Goal: Task Accomplishment & Management: Complete application form

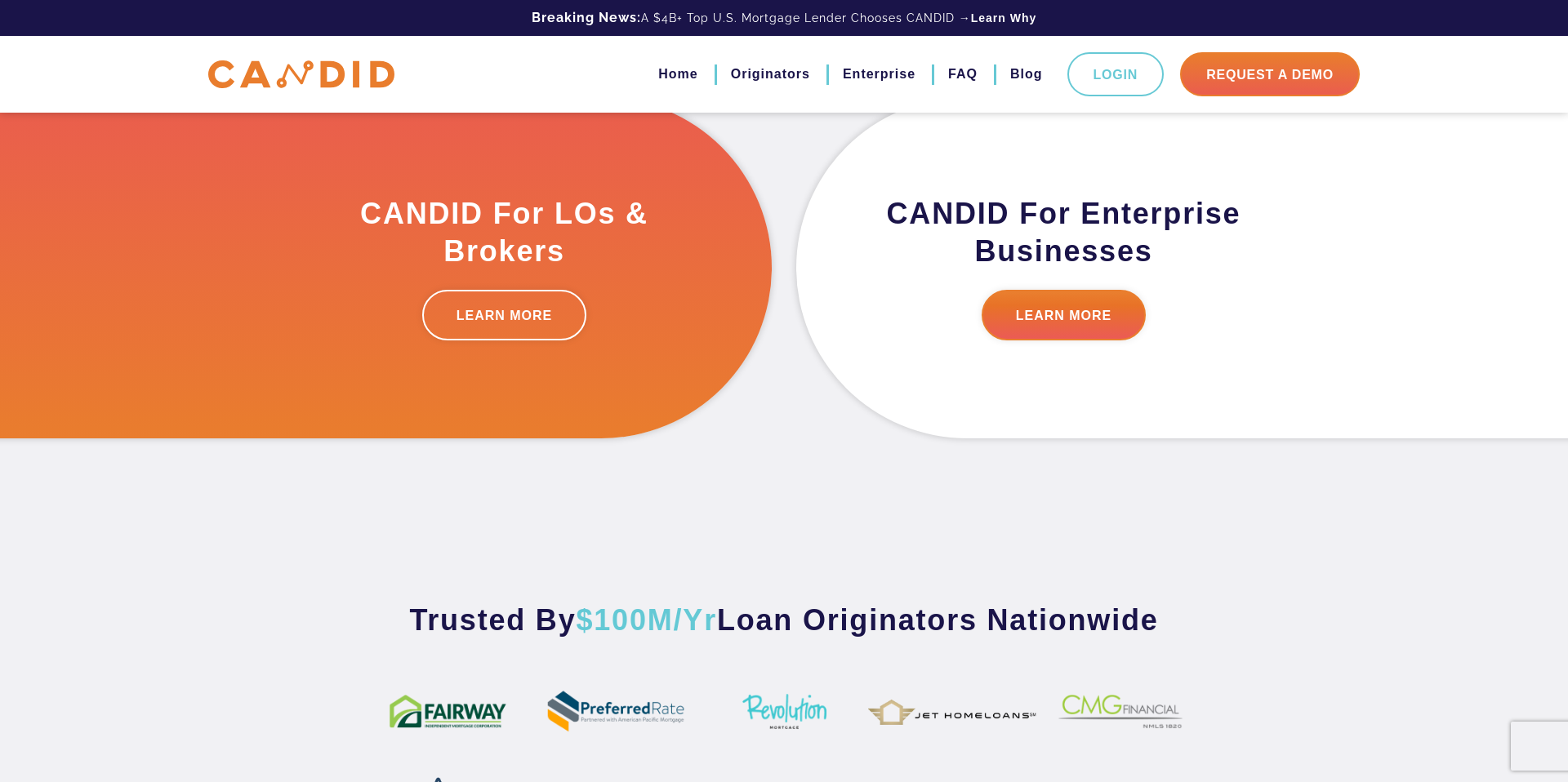
scroll to position [557, 0]
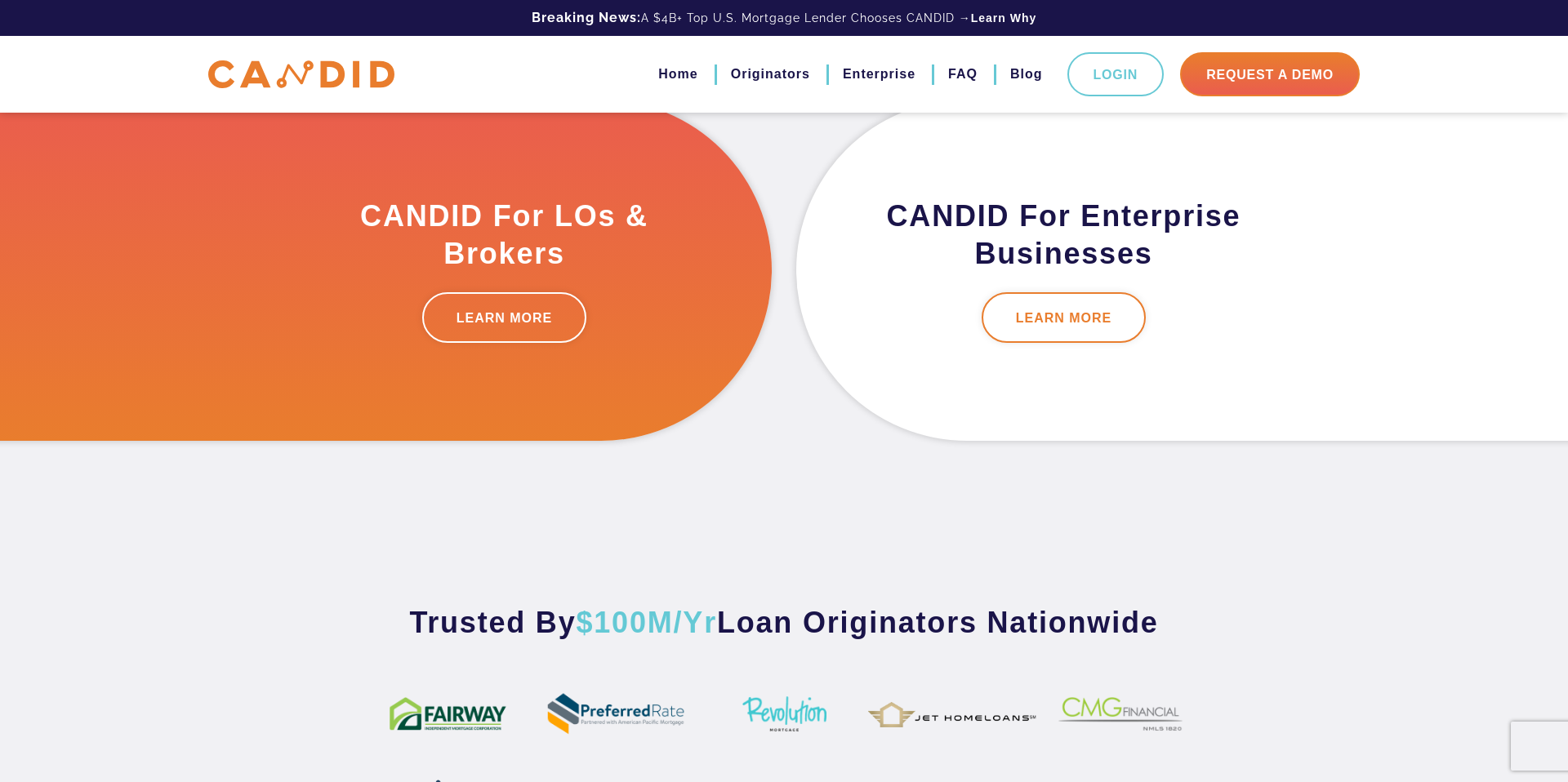
click at [1045, 343] on link "LEARN MORE" at bounding box center [1064, 317] width 165 height 50
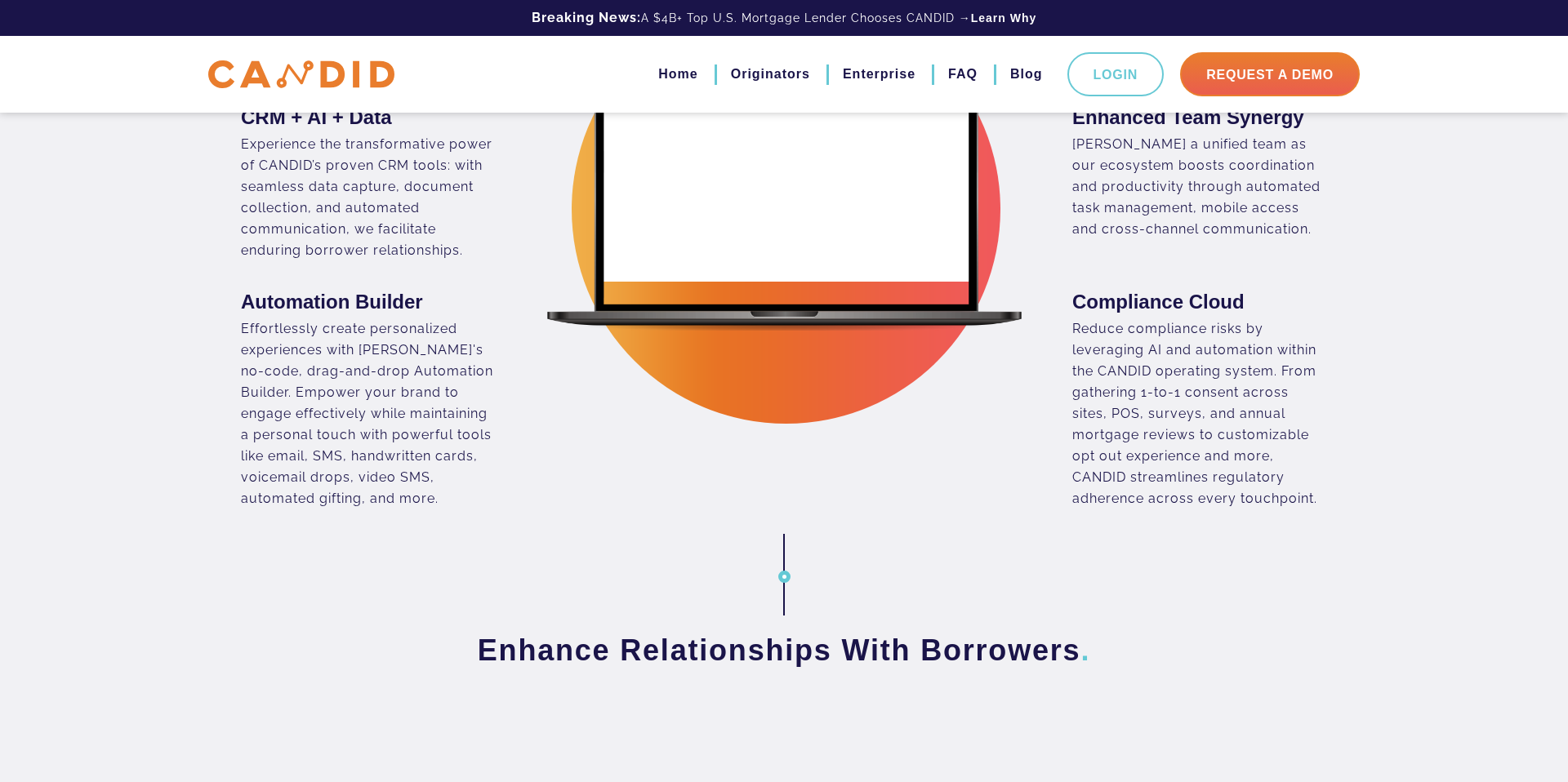
scroll to position [868, 0]
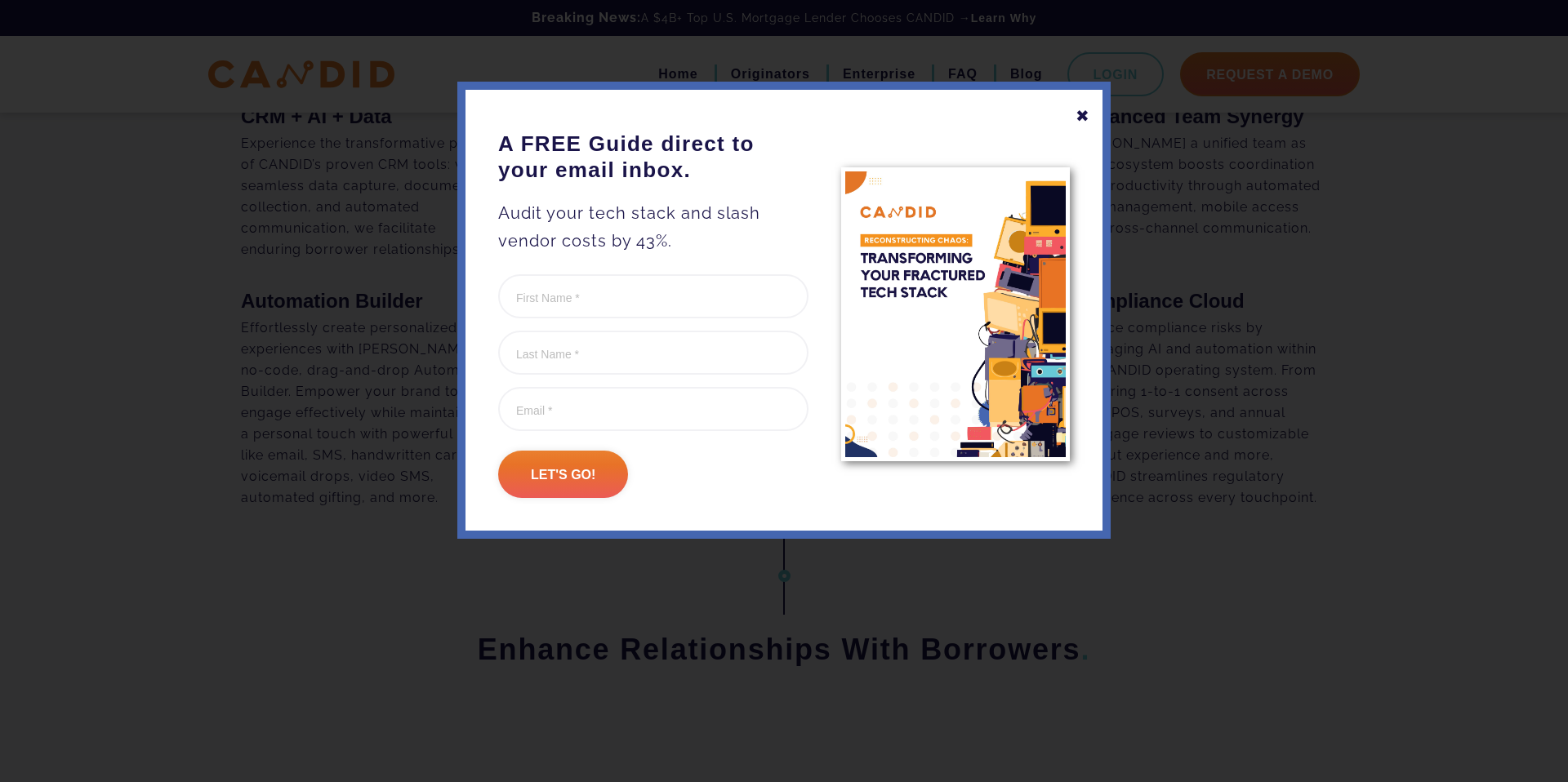
click at [1078, 119] on div "✖" at bounding box center [1082, 116] width 14 height 28
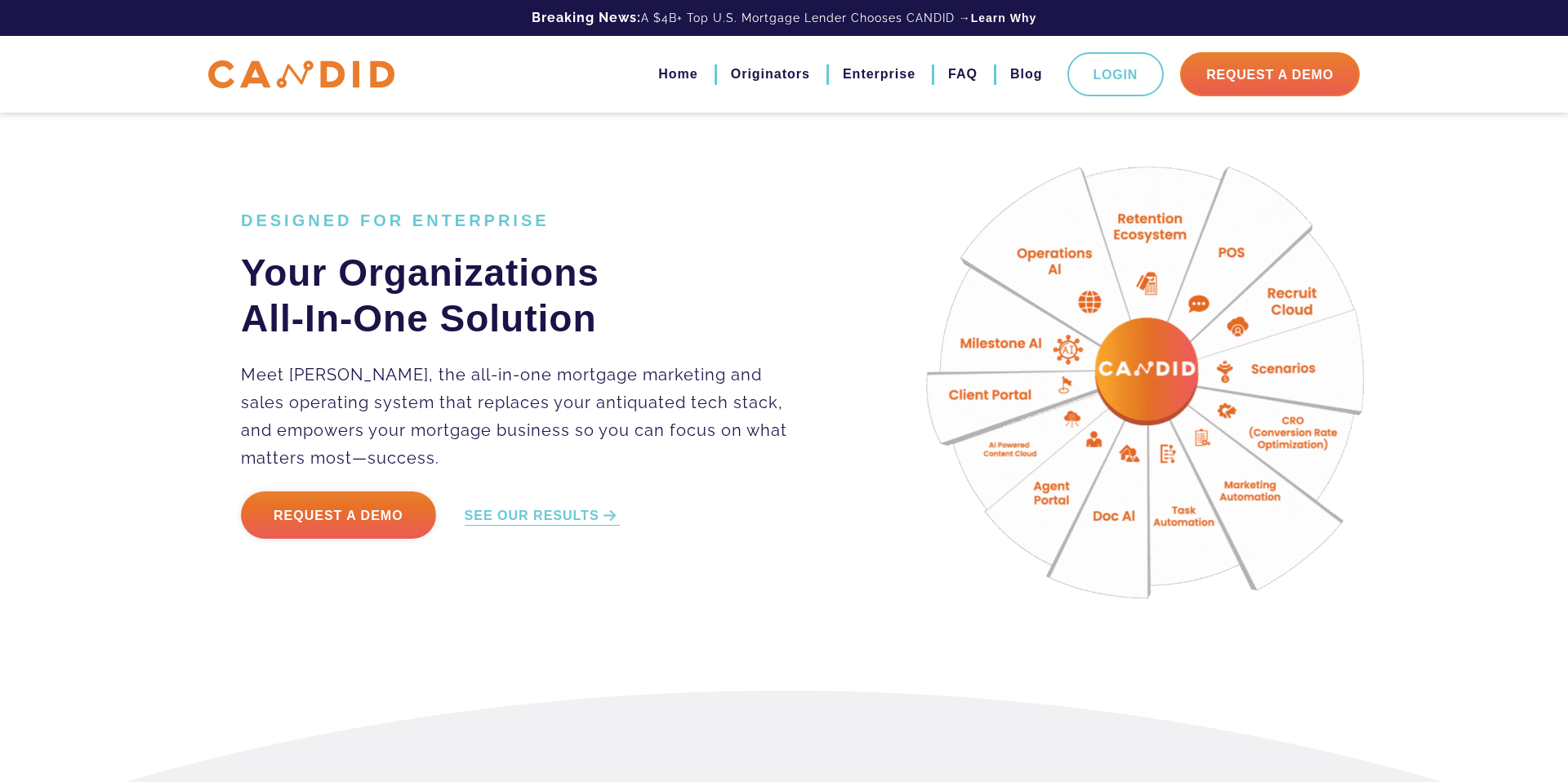
scroll to position [0, 0]
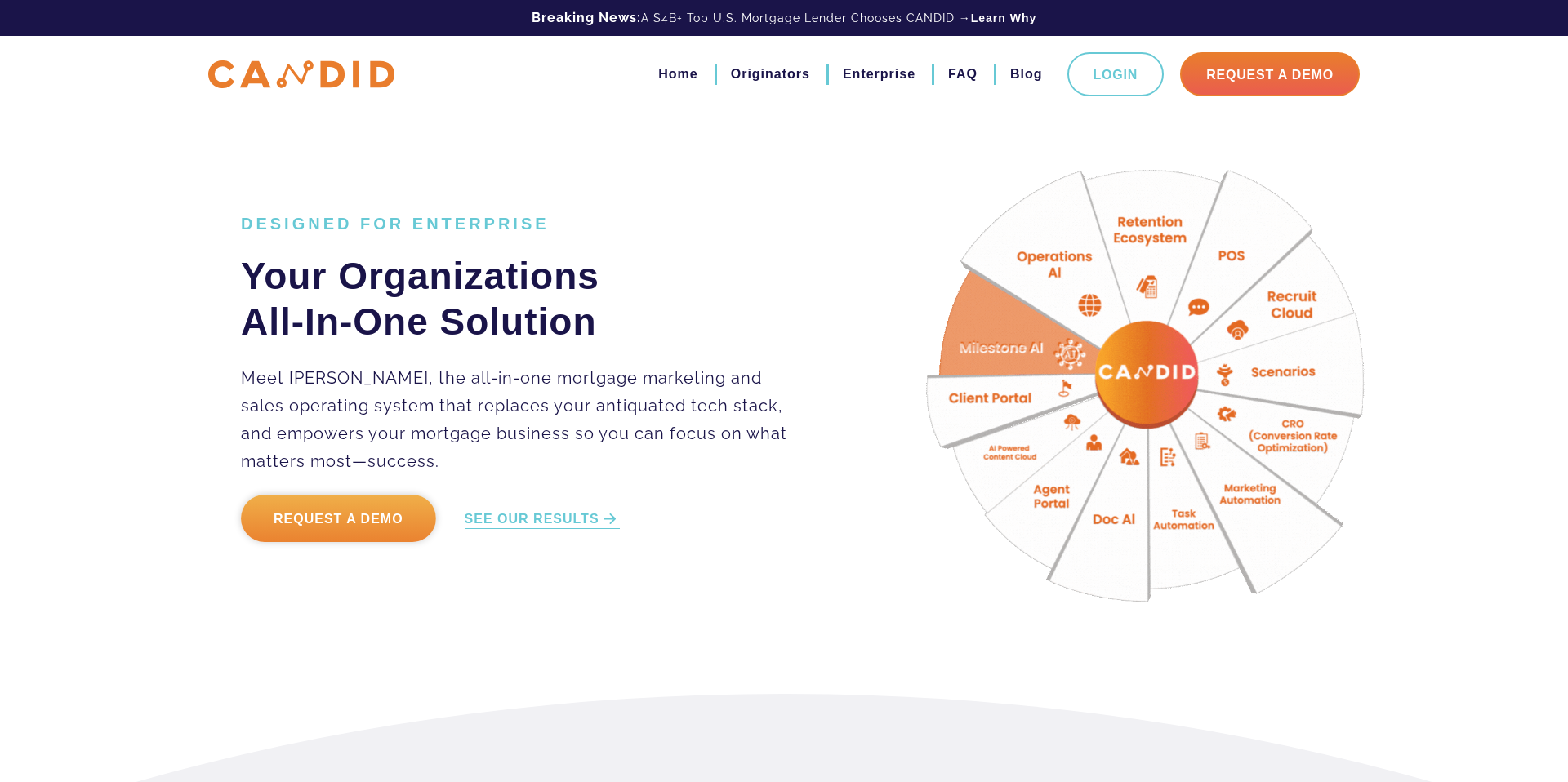
click at [371, 526] on link "Request a Demo" at bounding box center [339, 518] width 196 height 47
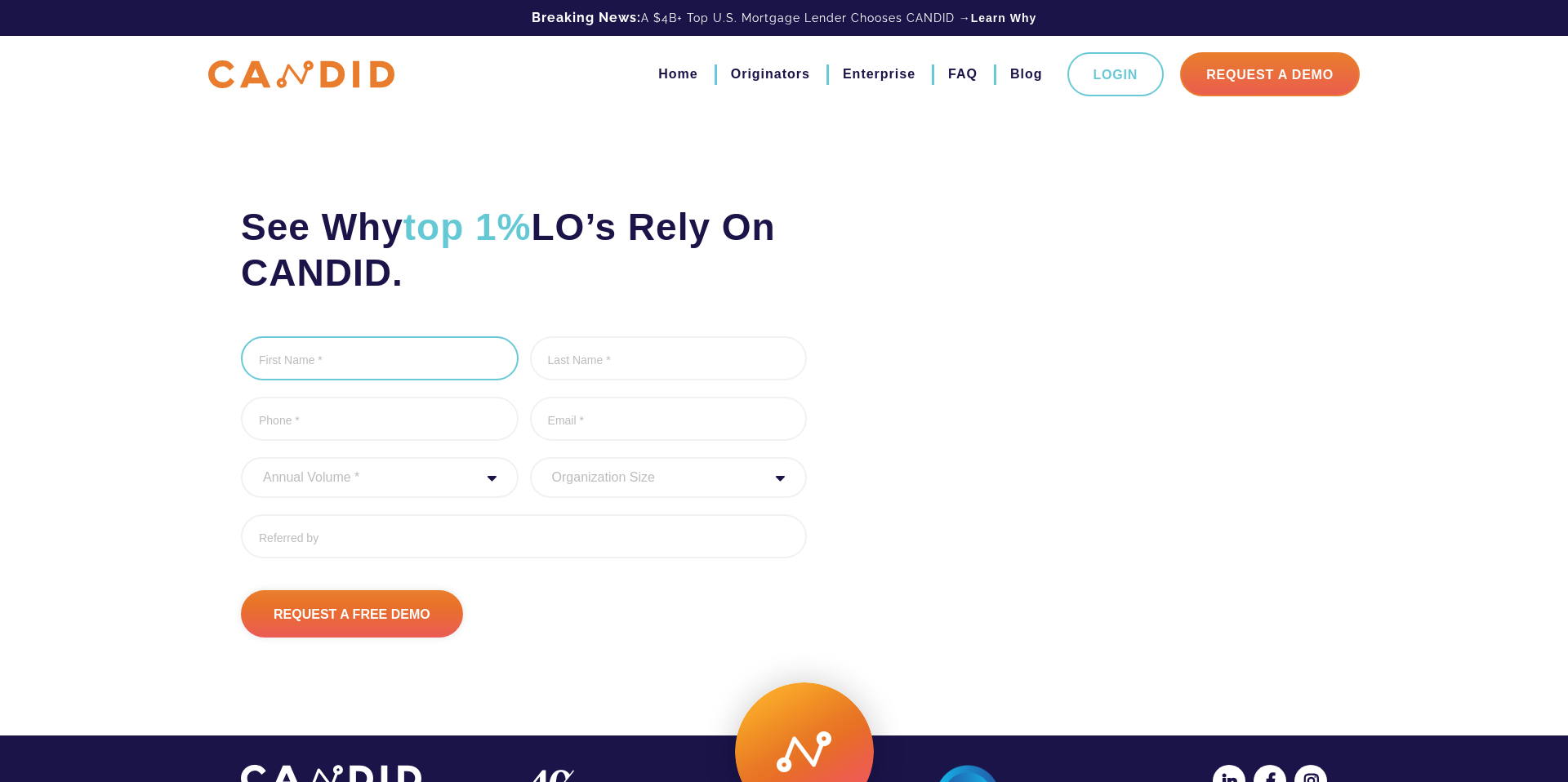
click at [336, 360] on input "First Name *" at bounding box center [380, 358] width 277 height 44
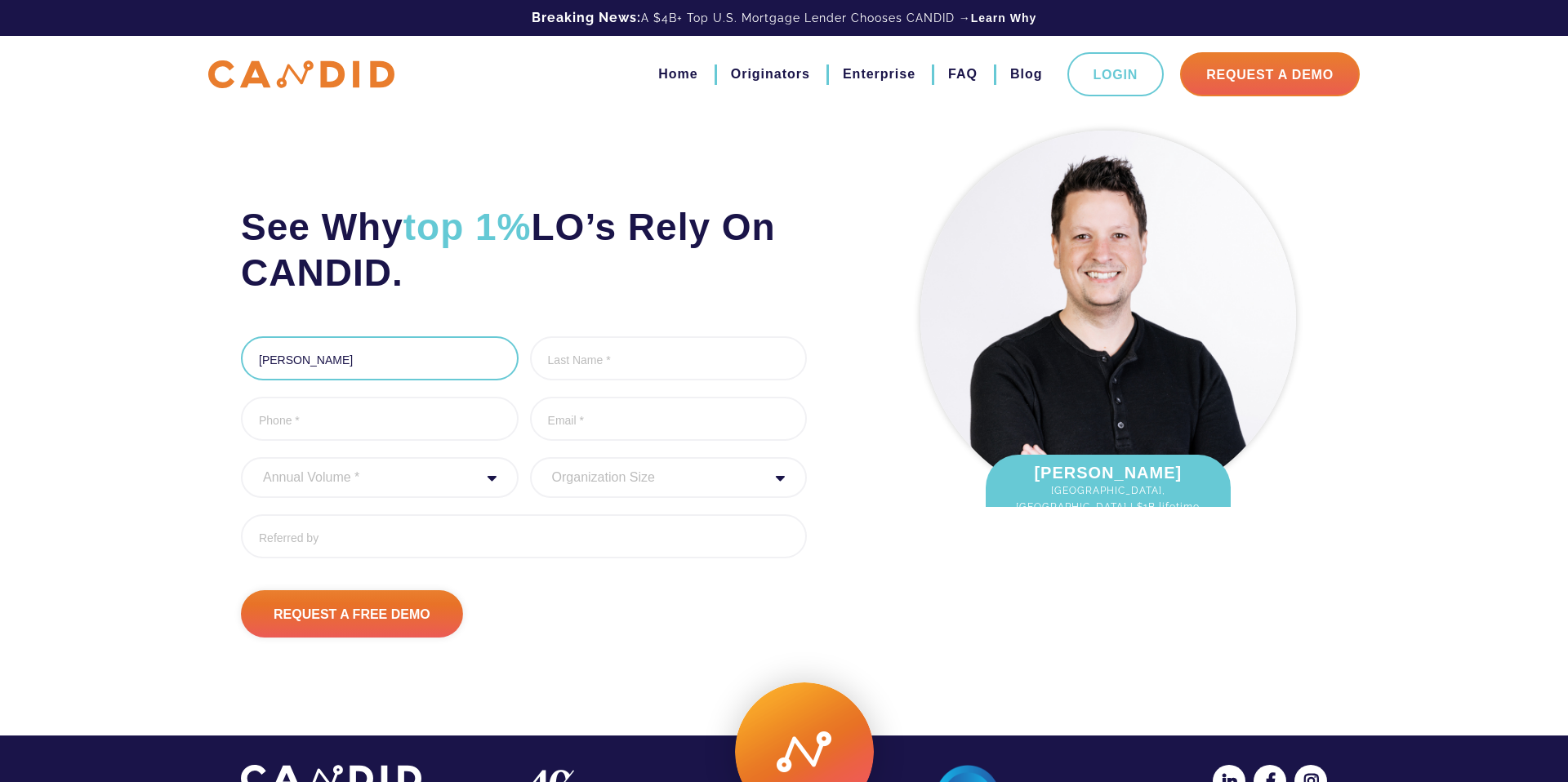
type input "Kirsten"
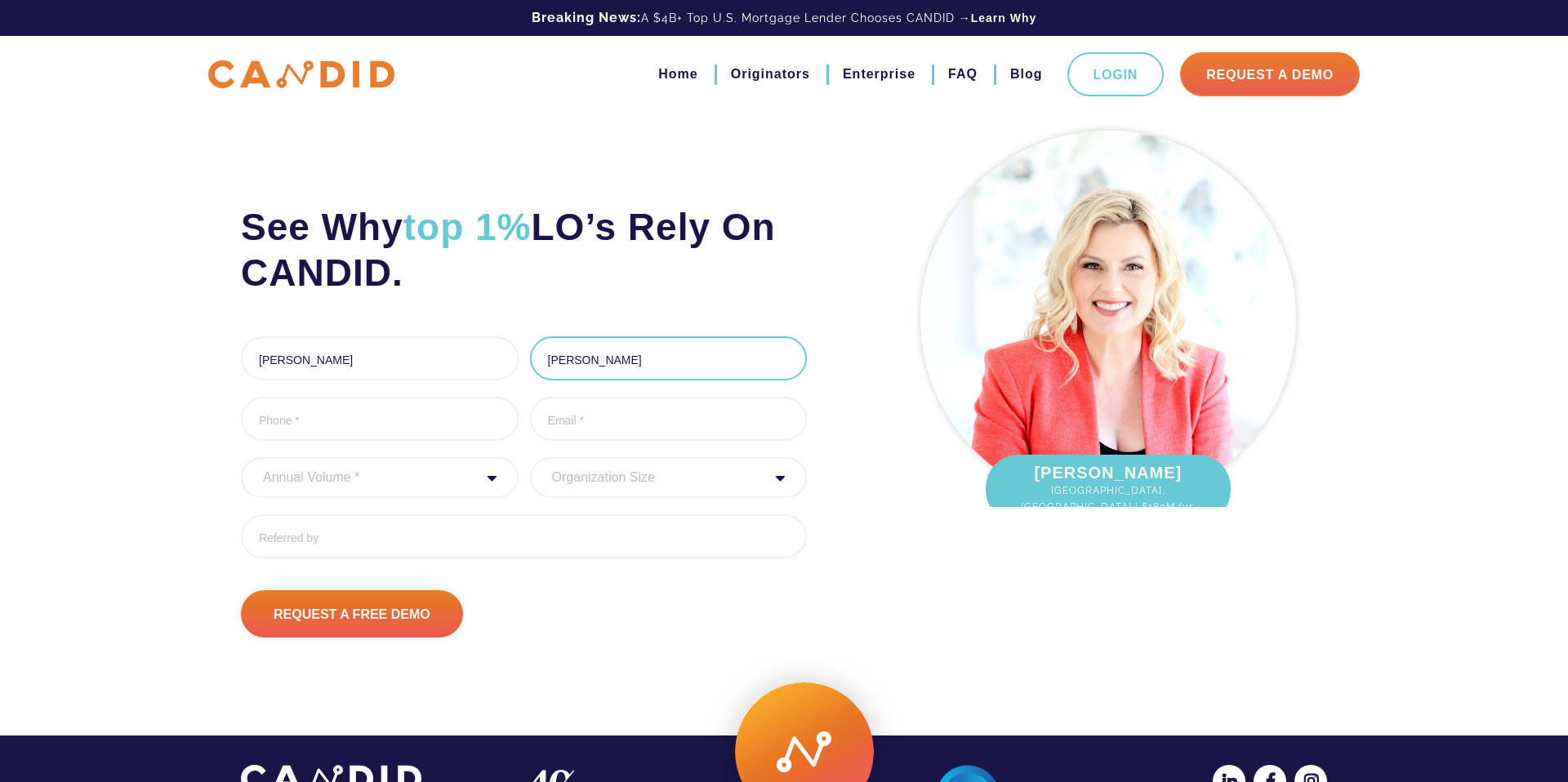
type input "Cassidy"
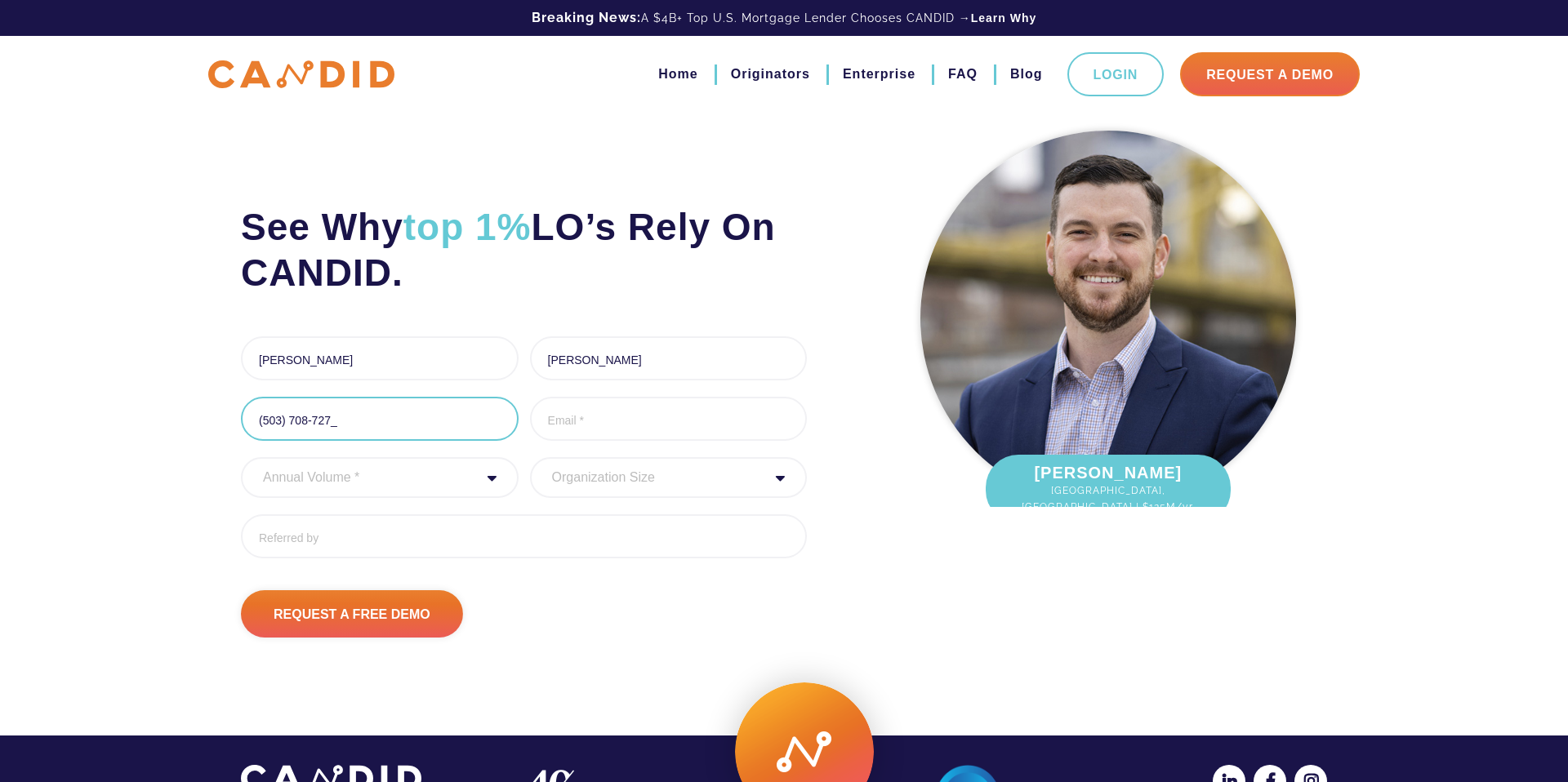
type input "(503) 708-7278"
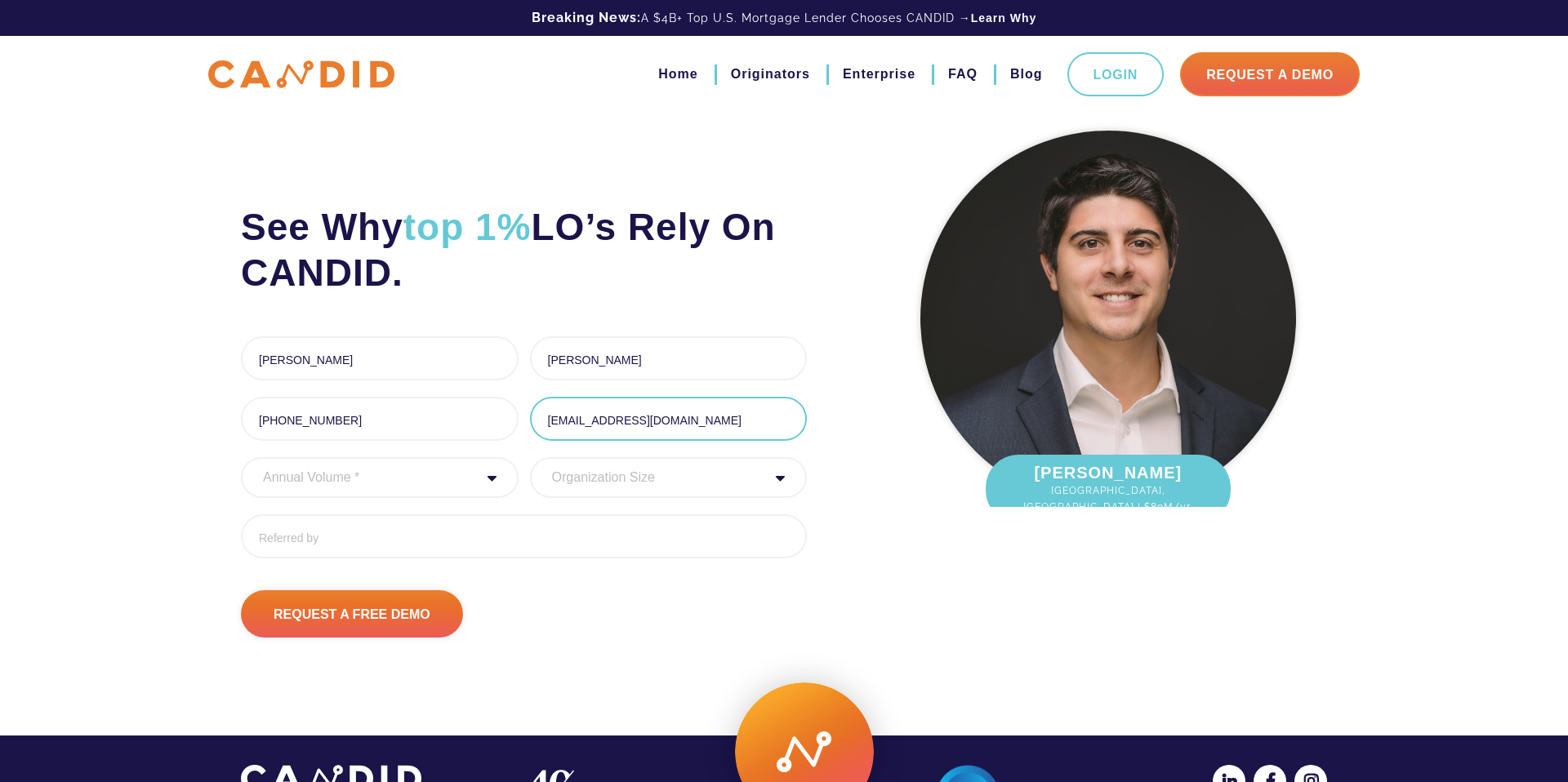
type input "kcassidy@gomortgage.com"
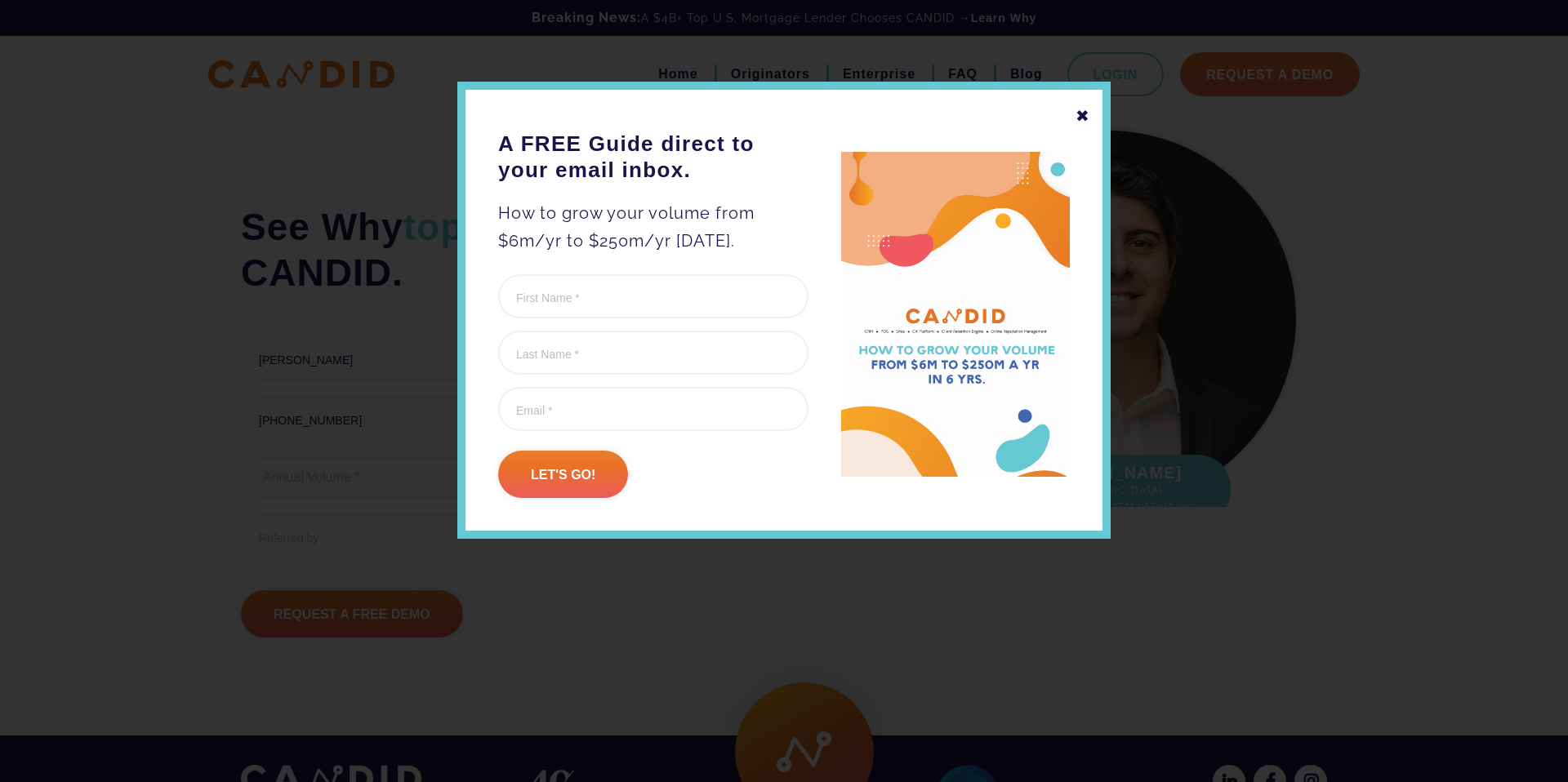
click at [1082, 121] on div "✖" at bounding box center [1082, 116] width 14 height 28
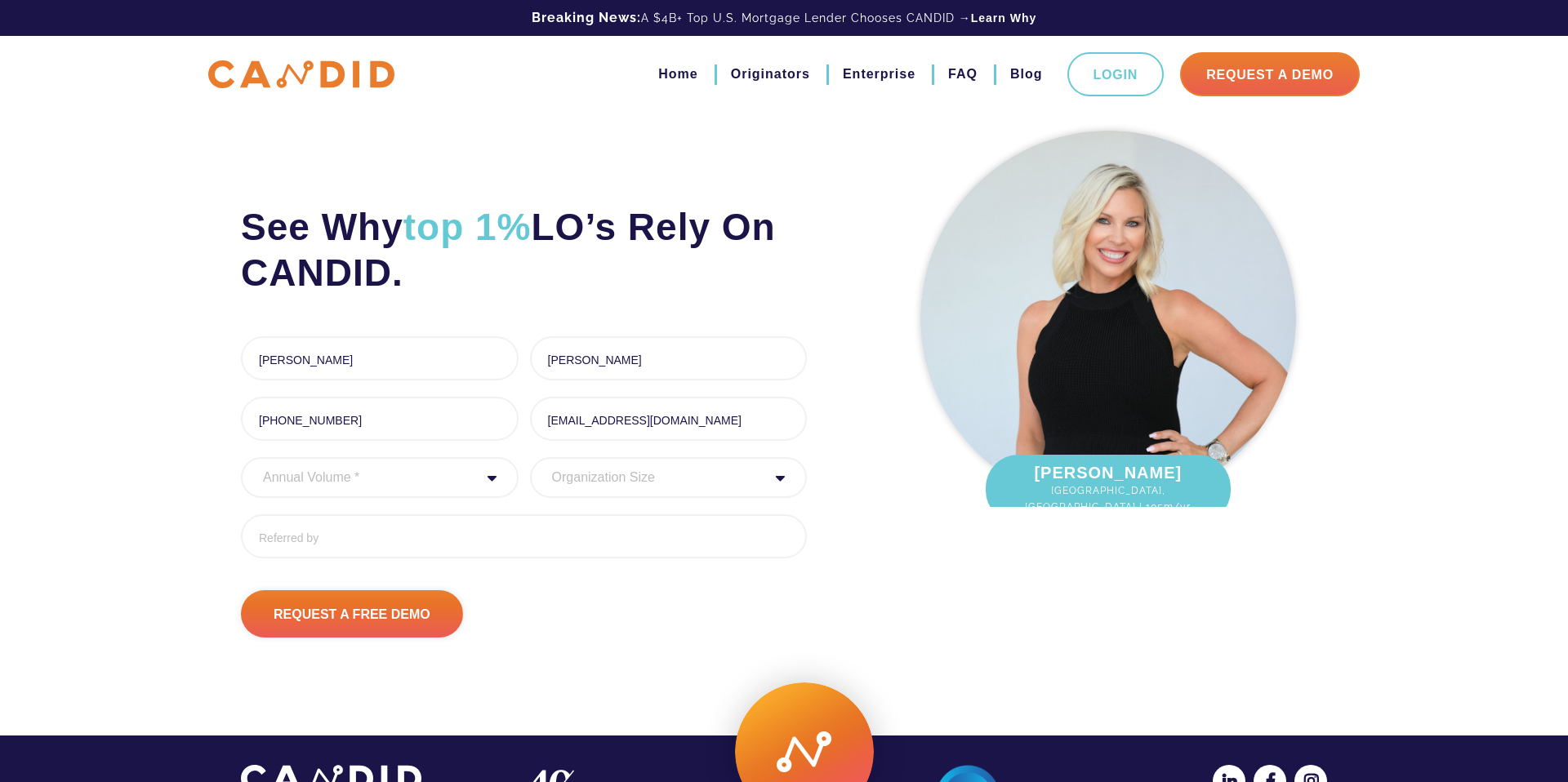
click at [705, 490] on select "Organization Size 1 - 10 11 - 50 51 - 100 101 - 200 201 - 300 300 - 500 501+" at bounding box center [668, 477] width 277 height 41
select select "101 - 200"
click at [530, 464] on select "Organization Size 1 - 10 11 - 50 51 - 100 101 - 200 201 - 300 300 - 500 501+" at bounding box center [668, 477] width 277 height 41
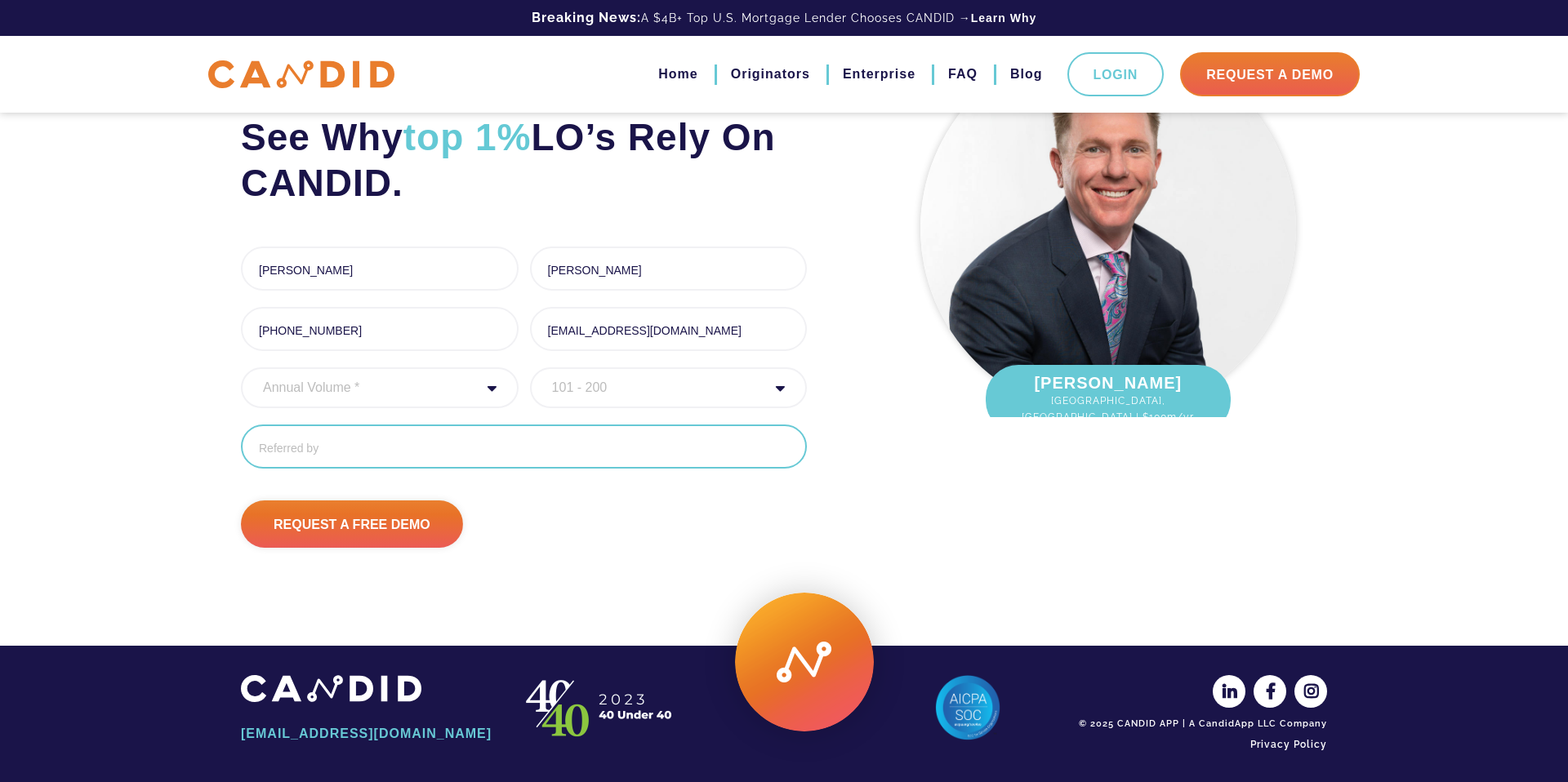
scroll to position [90, 0]
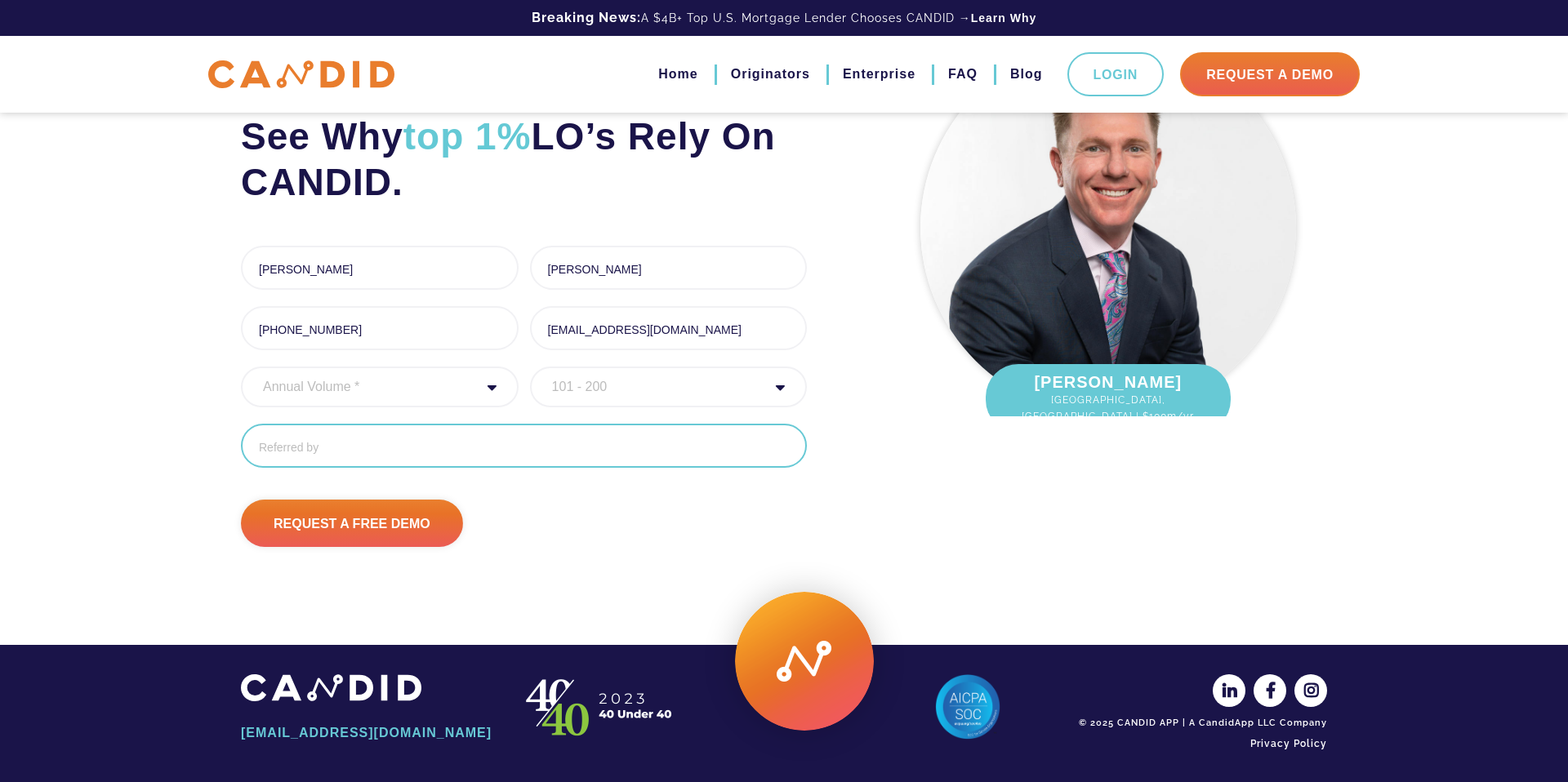
click at [364, 464] on input "Referred By" at bounding box center [524, 445] width 566 height 44
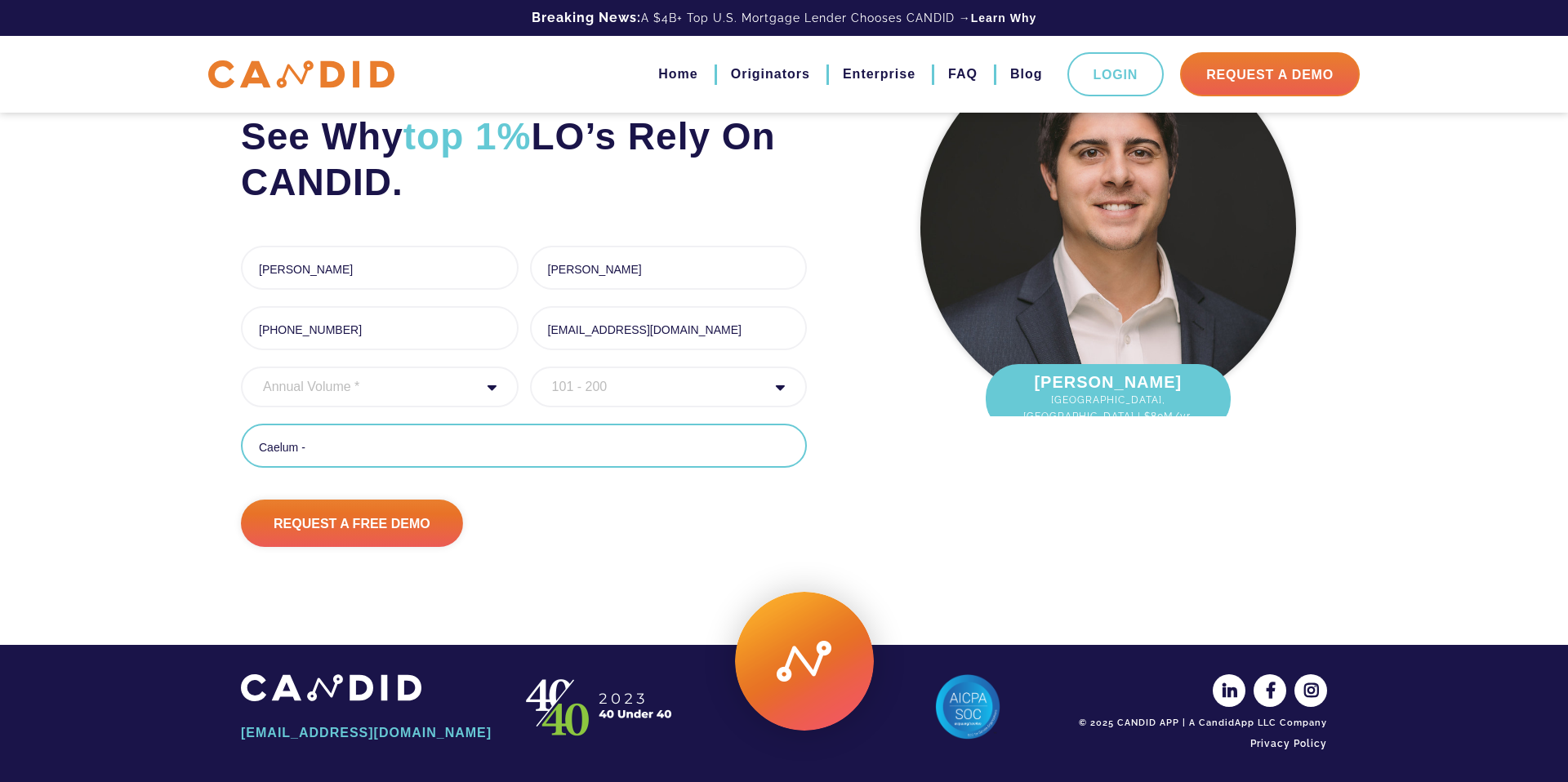
type input "Caelum -"
click at [384, 398] on select "Annual Volume * 0 to 25M 25M to 50M 50M to 75M 75M to 100M 100M to 150M 150M to…" at bounding box center [380, 386] width 277 height 41
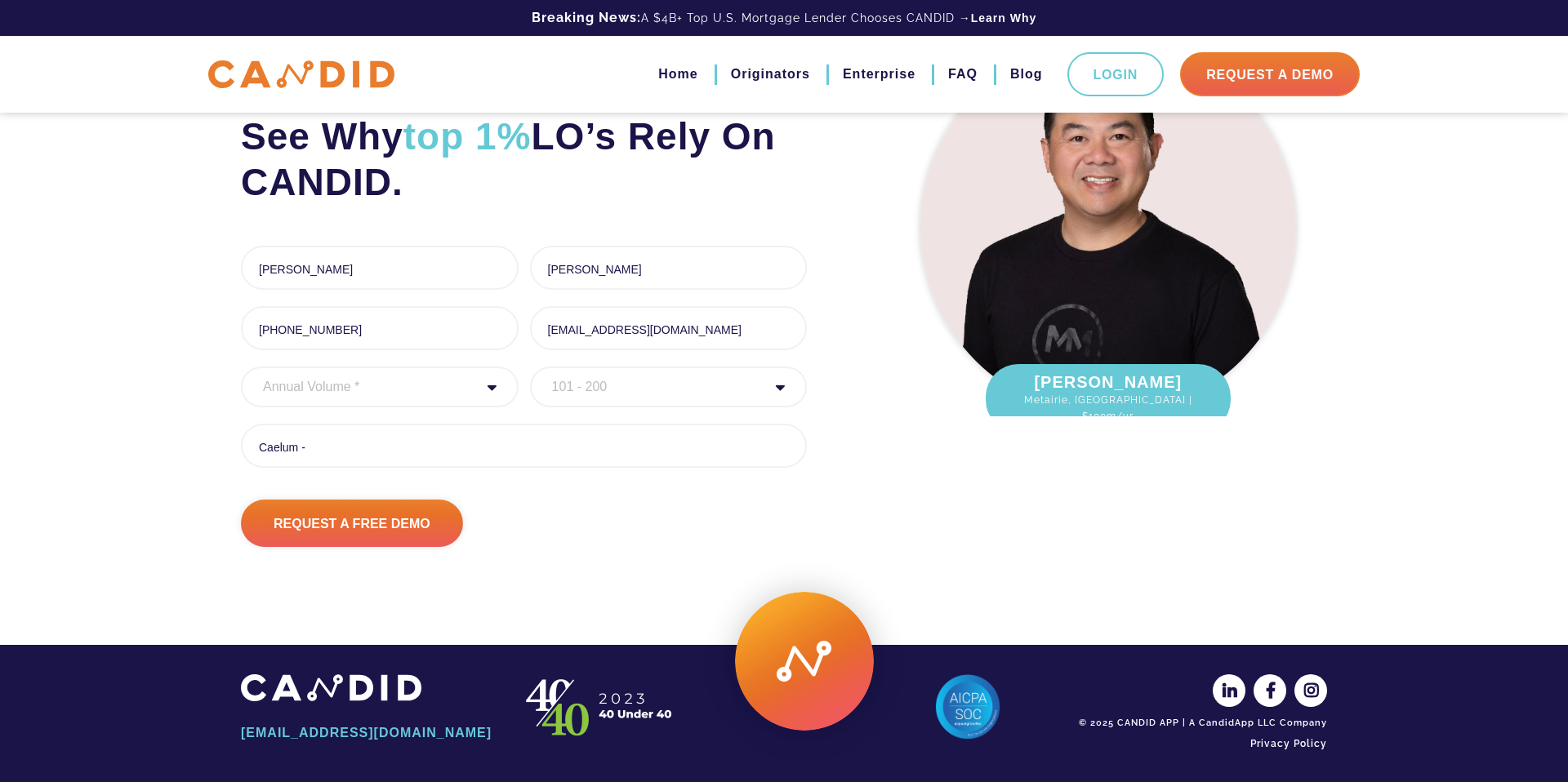
select select "250000000"
click at [241, 373] on select "Annual Volume * 0 to 25M 25M to 50M 50M to 75M 75M to 100M 100M to 150M 150M to…" at bounding box center [380, 386] width 277 height 41
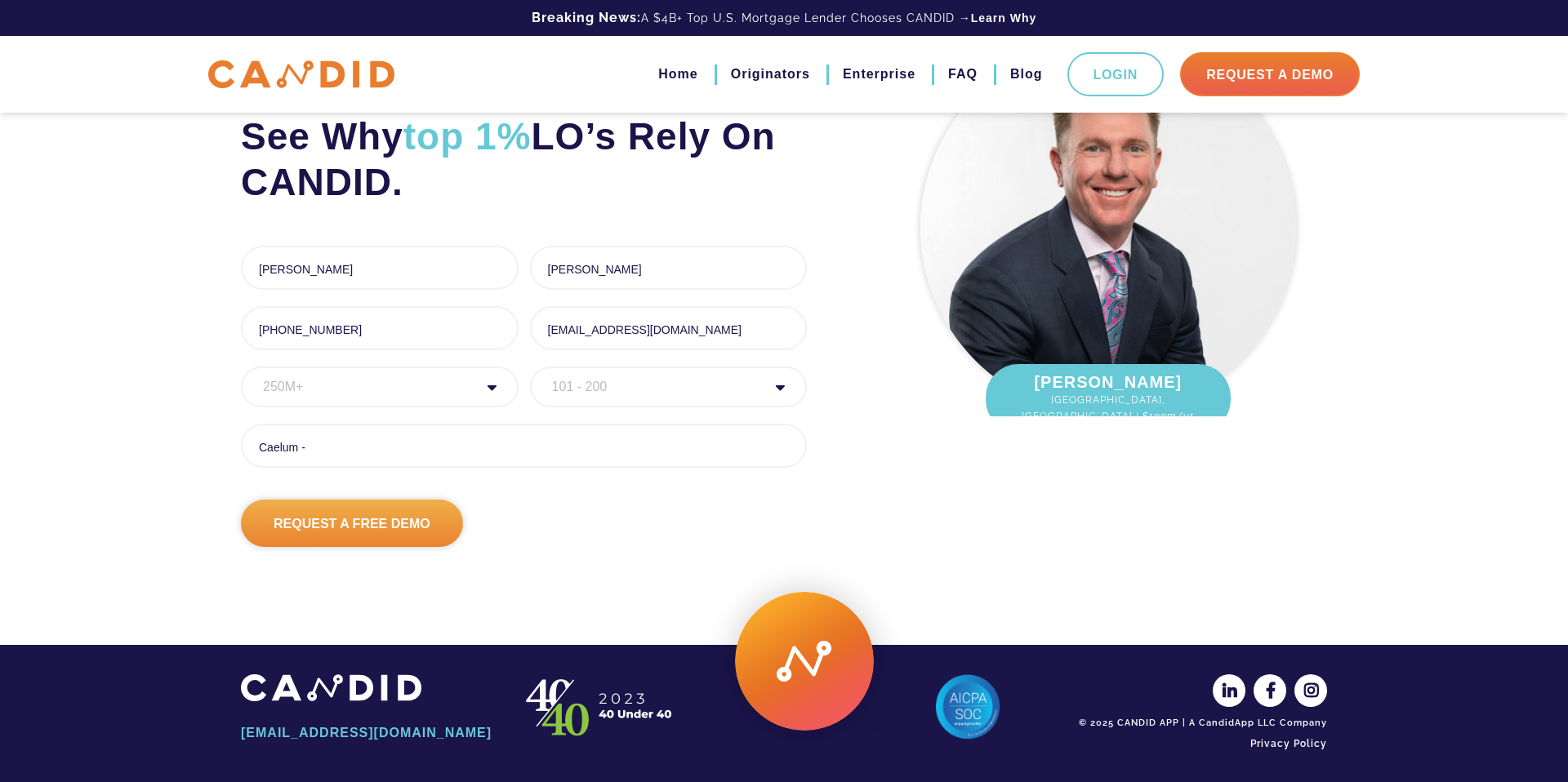
click at [444, 539] on input "Request A Free Demo" at bounding box center [352, 523] width 222 height 47
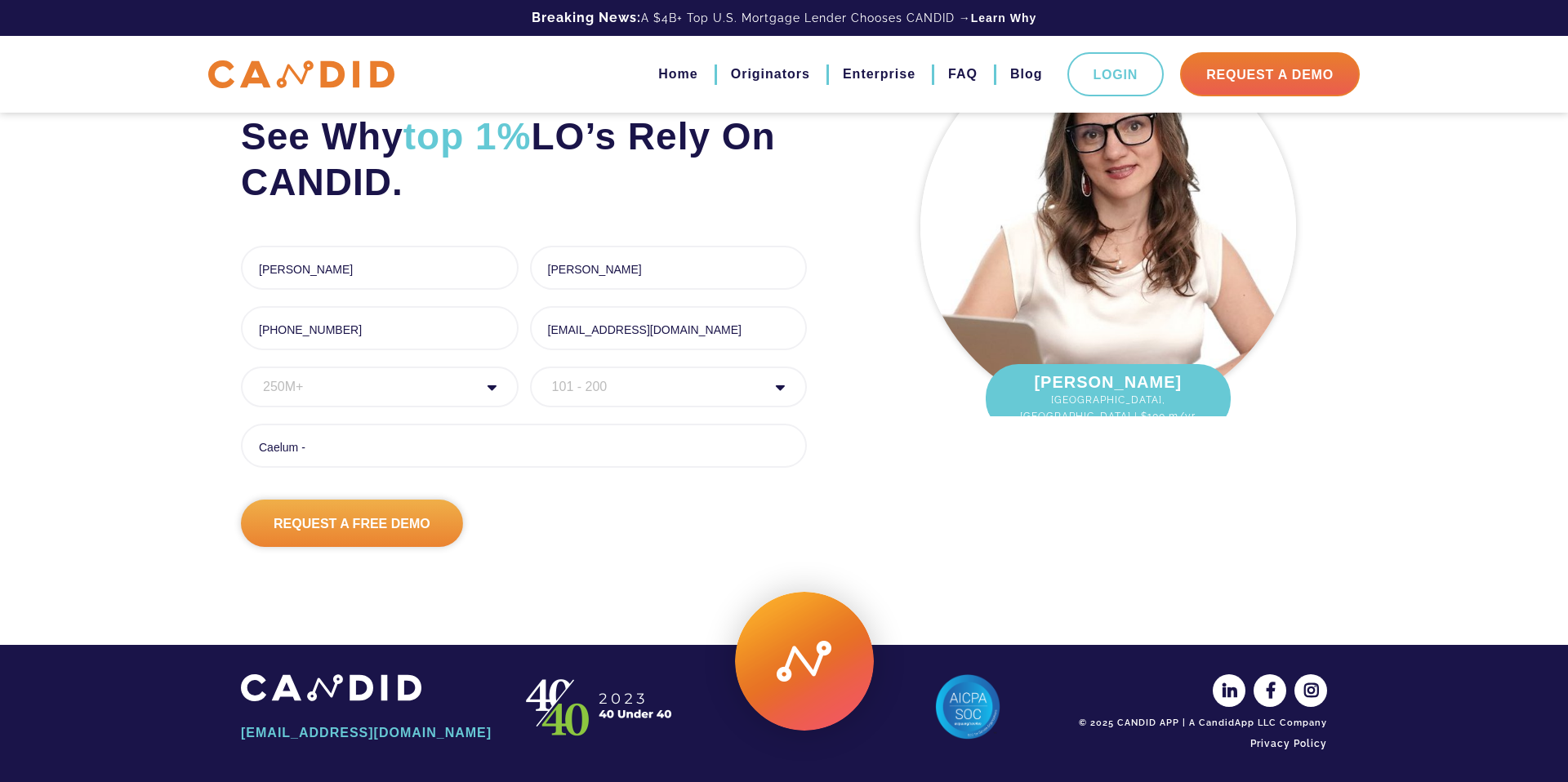
click at [418, 530] on input "Request A Free Demo" at bounding box center [352, 523] width 222 height 47
